Goal: Consume media (video, audio): Consume media (video, audio)

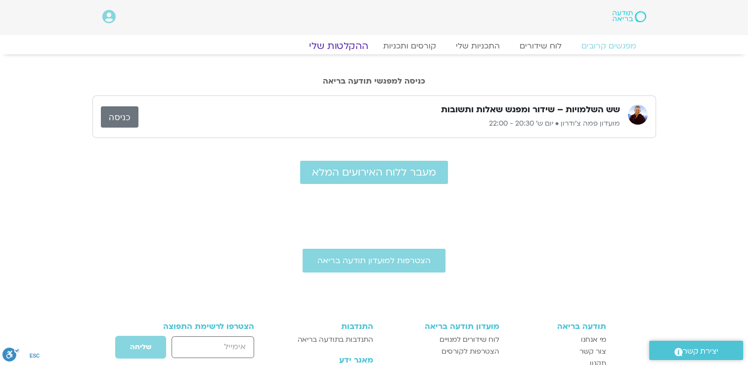
click at [353, 46] on link "ההקלטות שלי" at bounding box center [338, 46] width 83 height 12
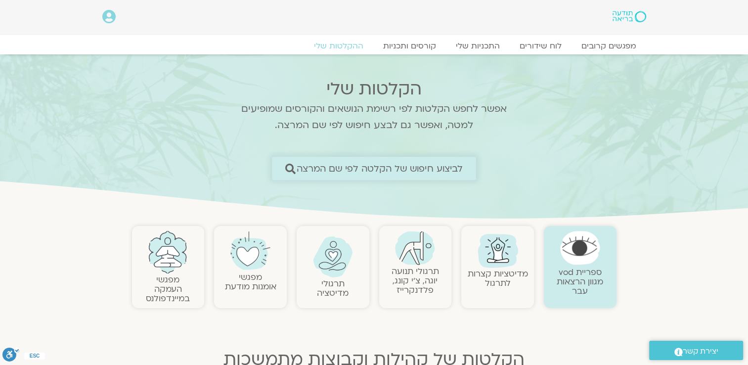
click at [338, 166] on span "לביצוע חיפוש של הקלטה לפי שם המרצה" at bounding box center [380, 168] width 167 height 10
click at [350, 168] on span "לביצוע חיפוש של הקלטה לפי שם המרצה" at bounding box center [380, 168] width 167 height 10
click at [290, 165] on icon at bounding box center [290, 168] width 10 height 10
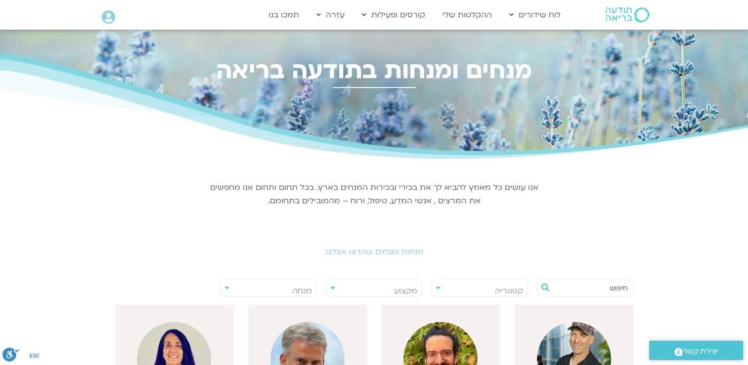
click at [574, 293] on input "text" at bounding box center [590, 287] width 75 height 17
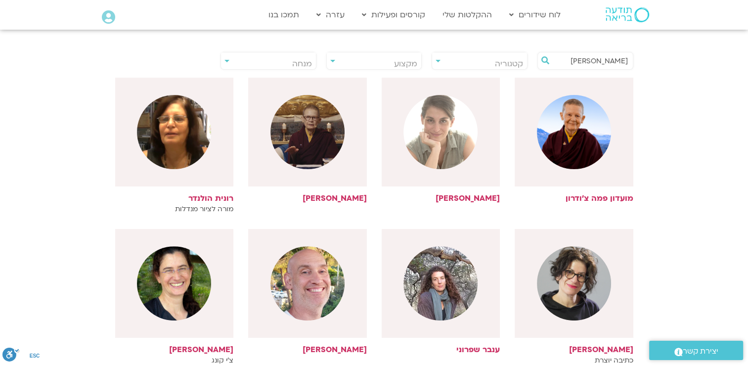
scroll to position [247, 0]
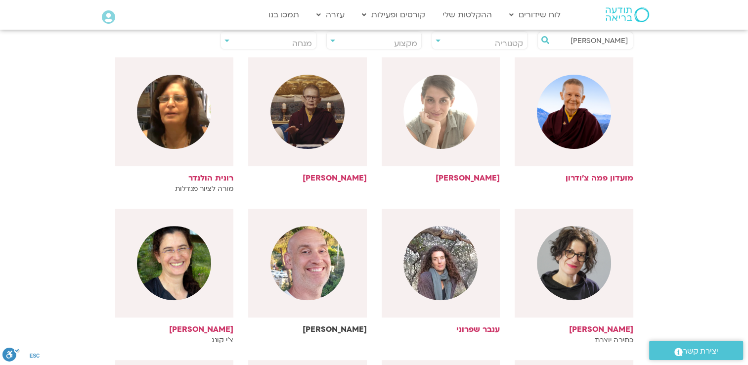
type input "רון"
click at [309, 251] on img at bounding box center [308, 263] width 74 height 74
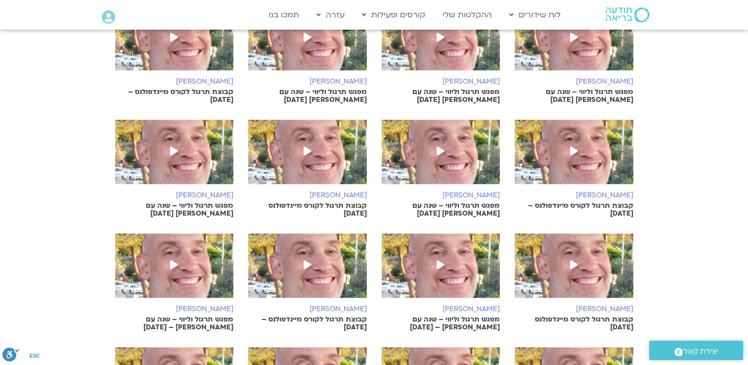
scroll to position [412, 0]
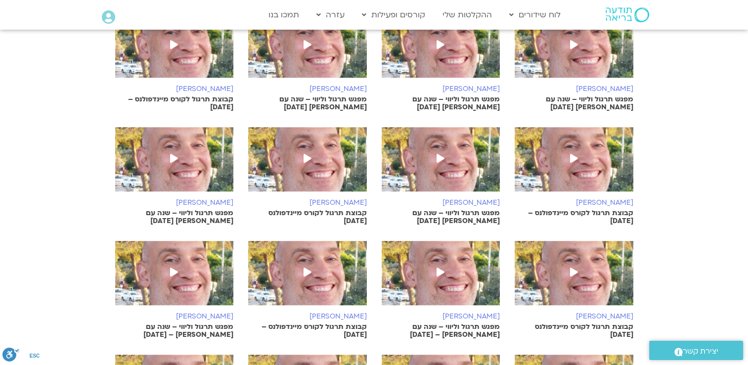
click at [173, 41] on icon at bounding box center [174, 44] width 8 height 9
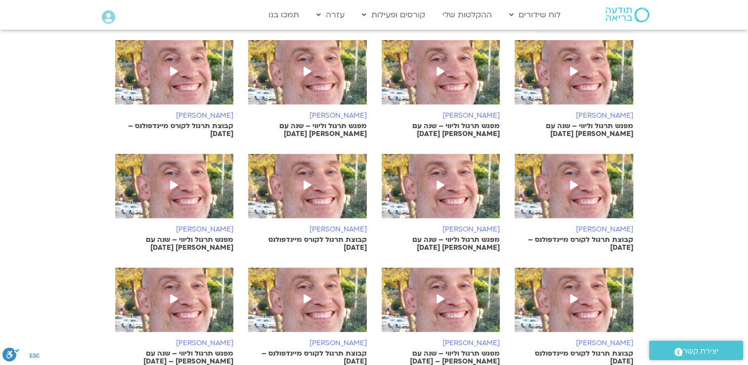
scroll to position [412, 0]
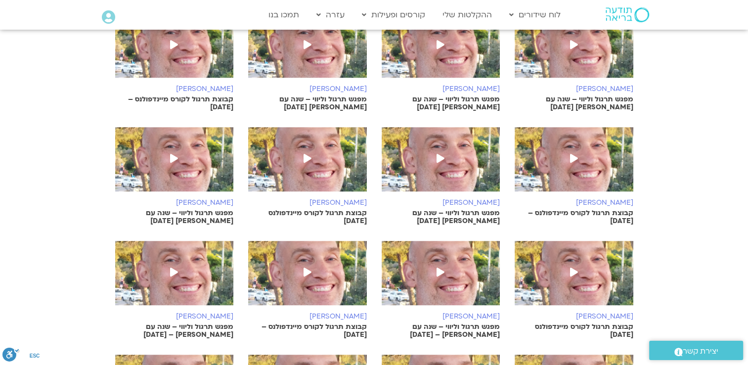
click at [443, 157] on icon at bounding box center [441, 158] width 8 height 9
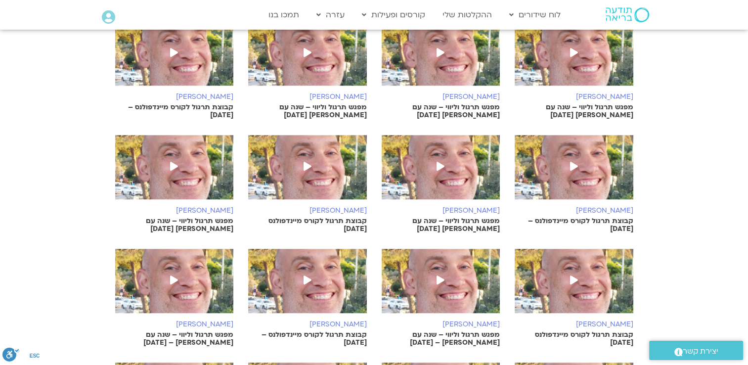
scroll to position [412, 0]
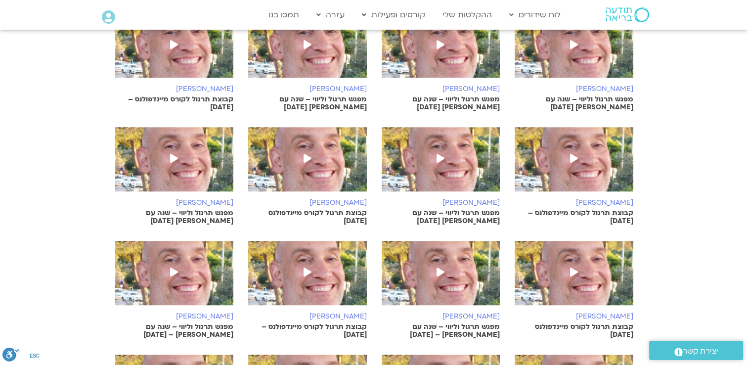
click at [439, 157] on icon at bounding box center [441, 158] width 8 height 9
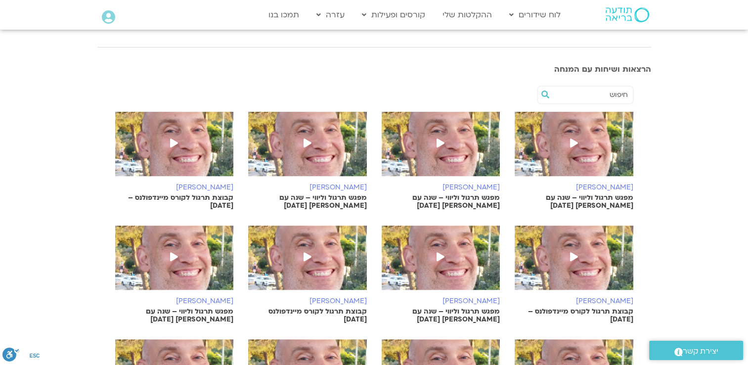
scroll to position [315, 0]
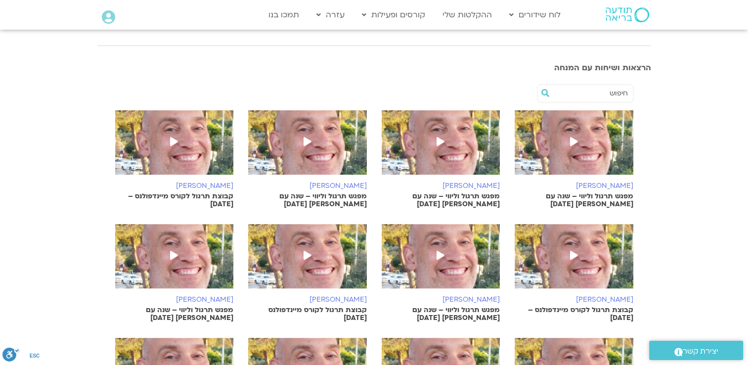
click at [309, 139] on icon at bounding box center [308, 141] width 8 height 9
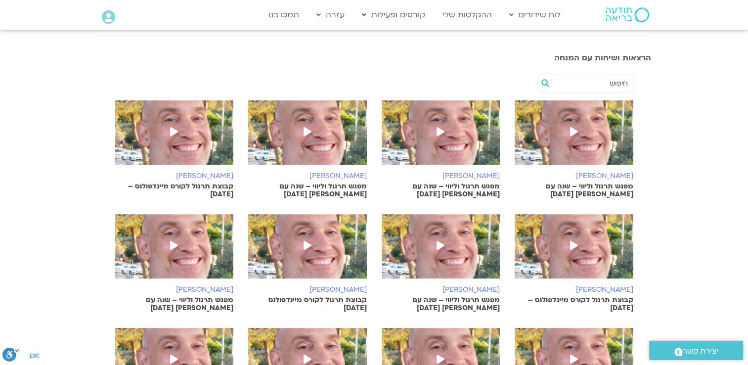
scroll to position [305, 0]
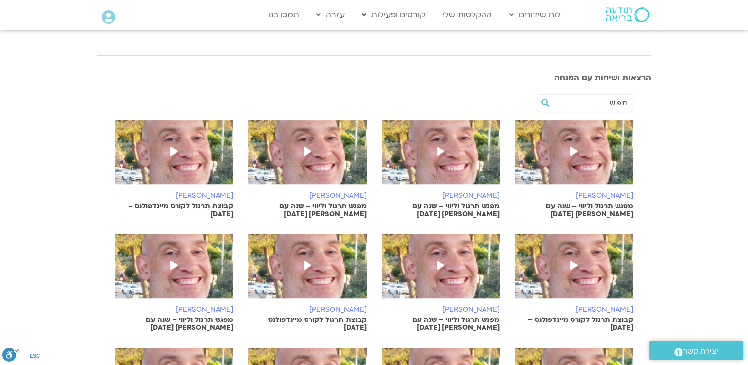
click at [576, 151] on icon at bounding box center [574, 151] width 8 height 9
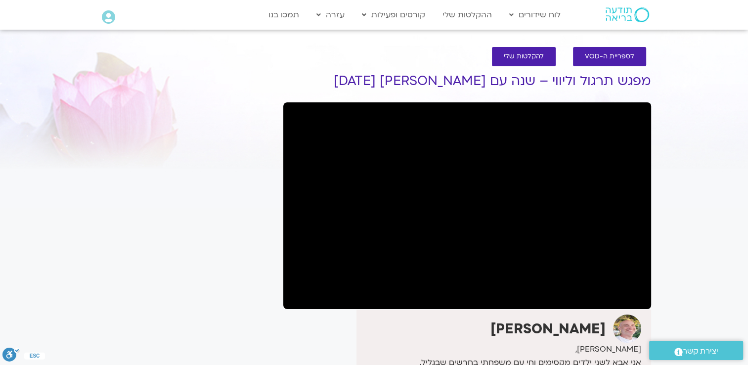
drag, startPoint x: 0, startPoint y: 141, endPoint x: 63, endPoint y: 140, distance: 62.8
drag, startPoint x: 755, startPoint y: 328, endPoint x: 279, endPoint y: 280, distance: 478.7
